Goal: Information Seeking & Learning: Learn about a topic

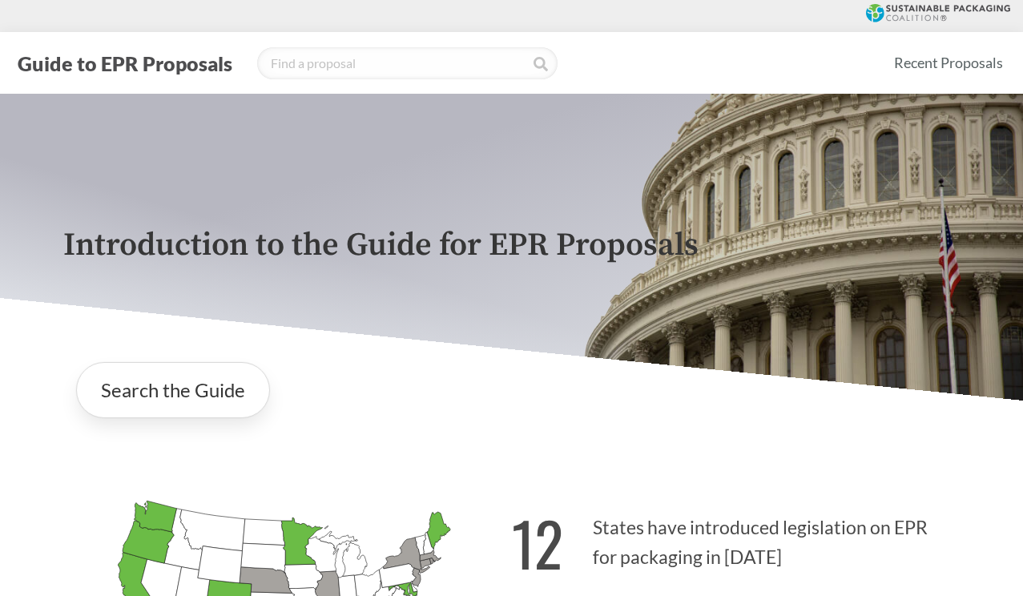
click at [293, 179] on div "Introduction to the Guide for EPR Proposals" at bounding box center [511, 247] width 923 height 307
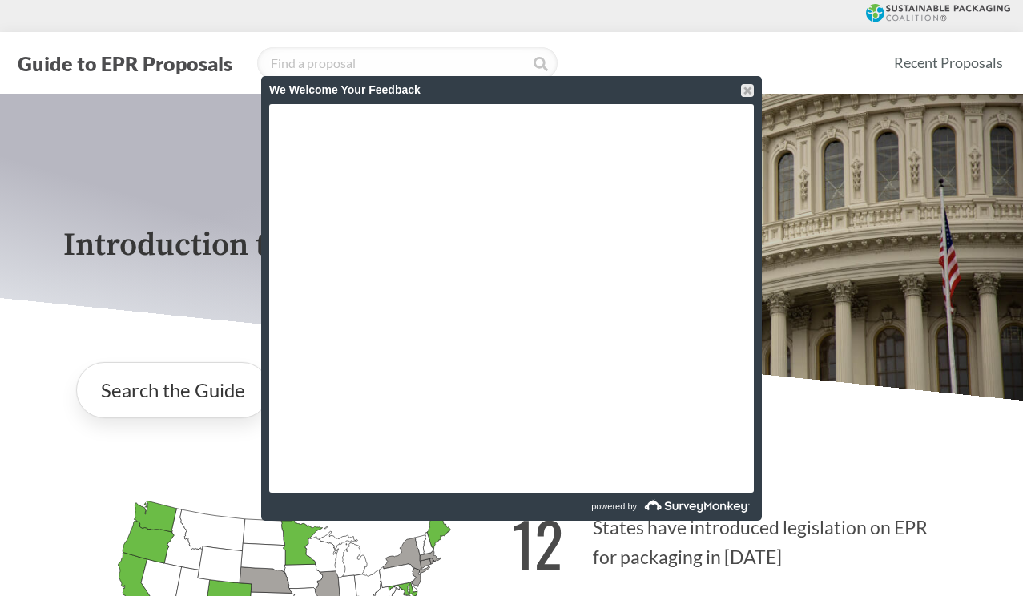
click at [752, 76] on div "We Welcome Your Feedback" at bounding box center [511, 90] width 485 height 28
click at [748, 98] on div "We Welcome Your Feedback" at bounding box center [511, 90] width 485 height 28
click at [748, 97] on div "We Welcome Your Feedback" at bounding box center [511, 90] width 485 height 28
click at [748, 87] on div at bounding box center [747, 90] width 13 height 13
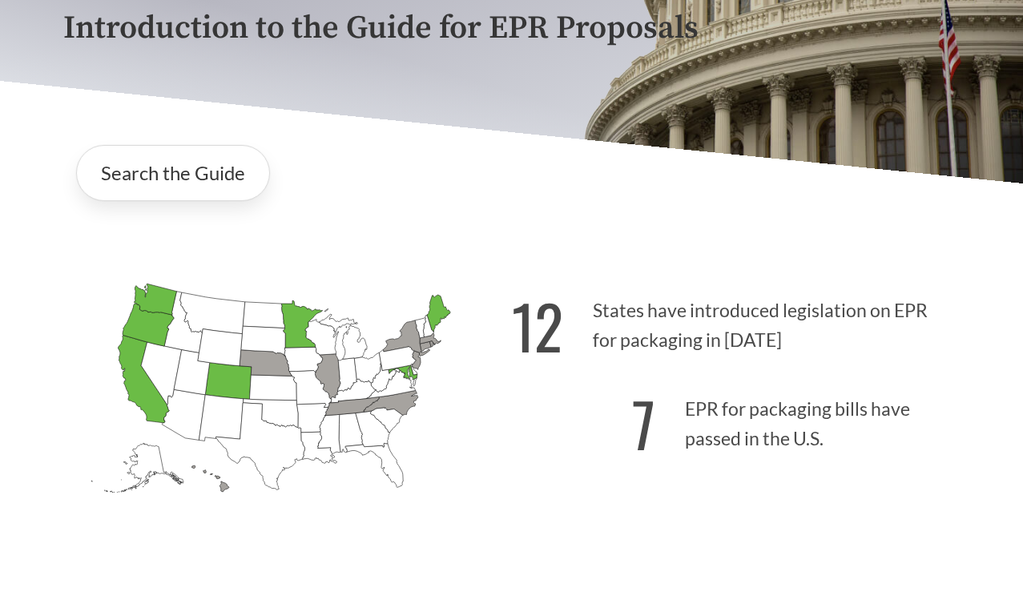
scroll to position [223, 0]
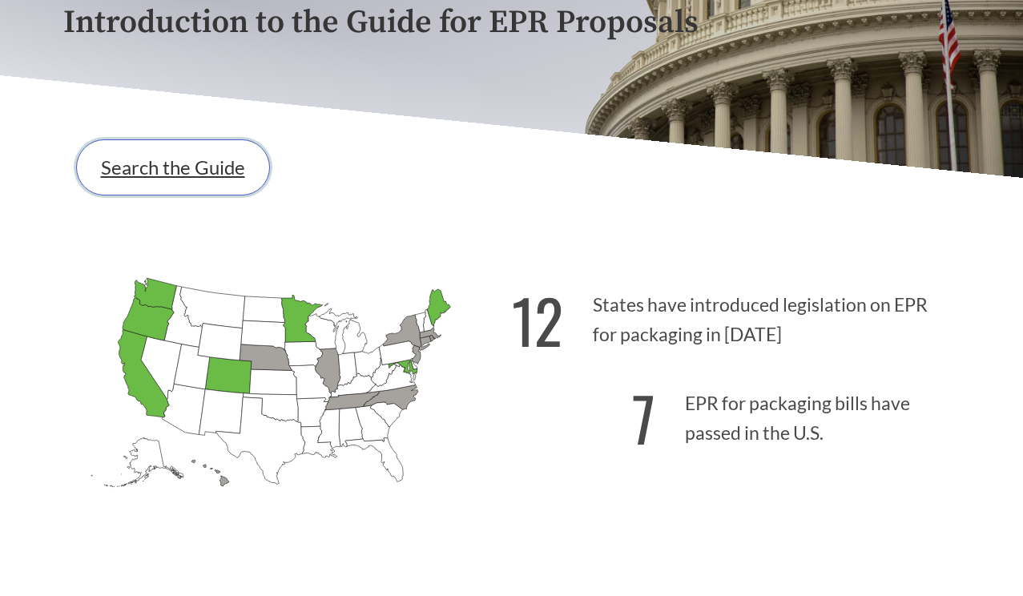
click at [253, 163] on link "Search the Guide" at bounding box center [173, 167] width 194 height 56
